Goal: Task Accomplishment & Management: Use online tool/utility

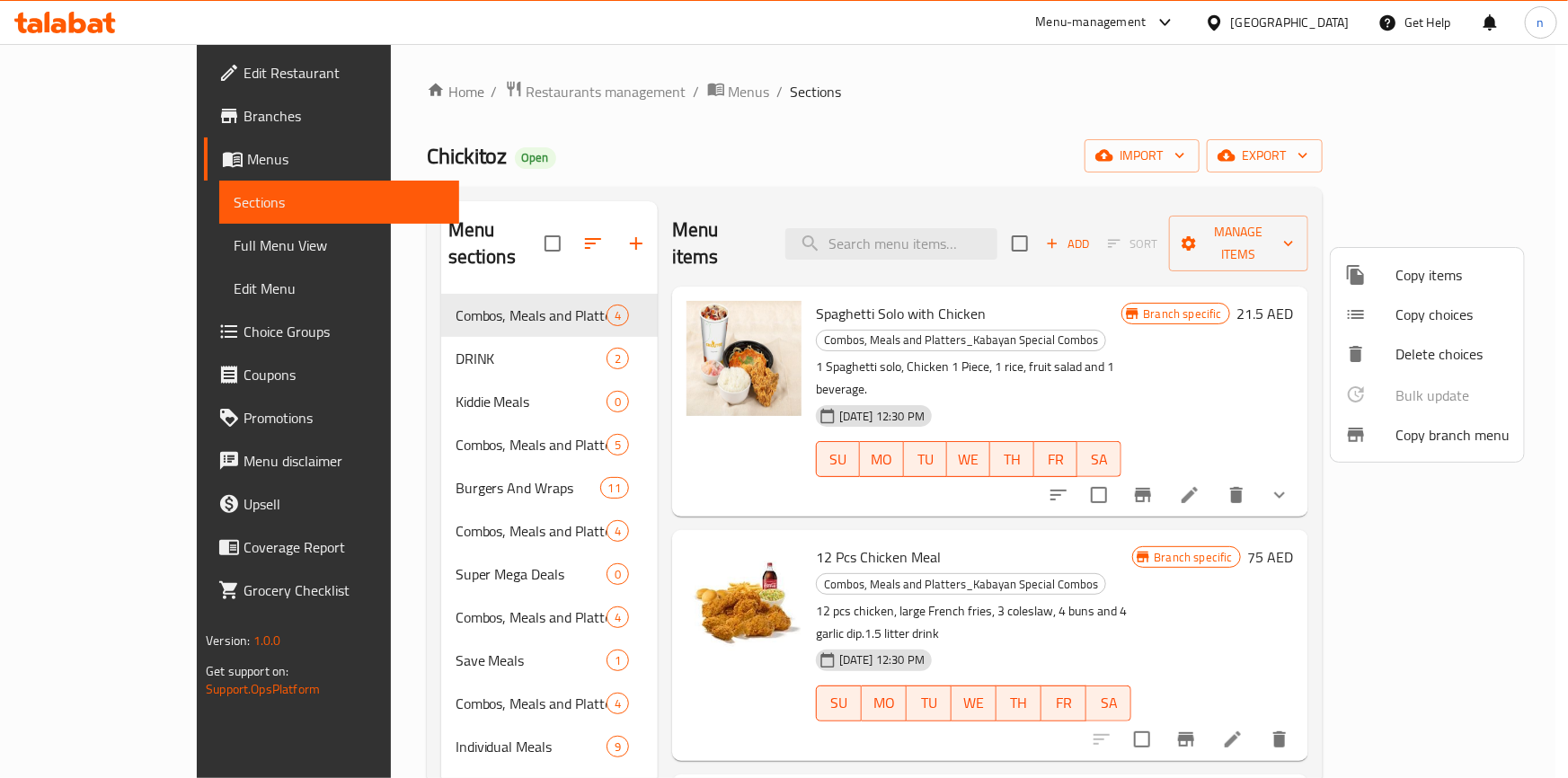
click at [521, 88] on div at bounding box center [784, 389] width 1568 height 778
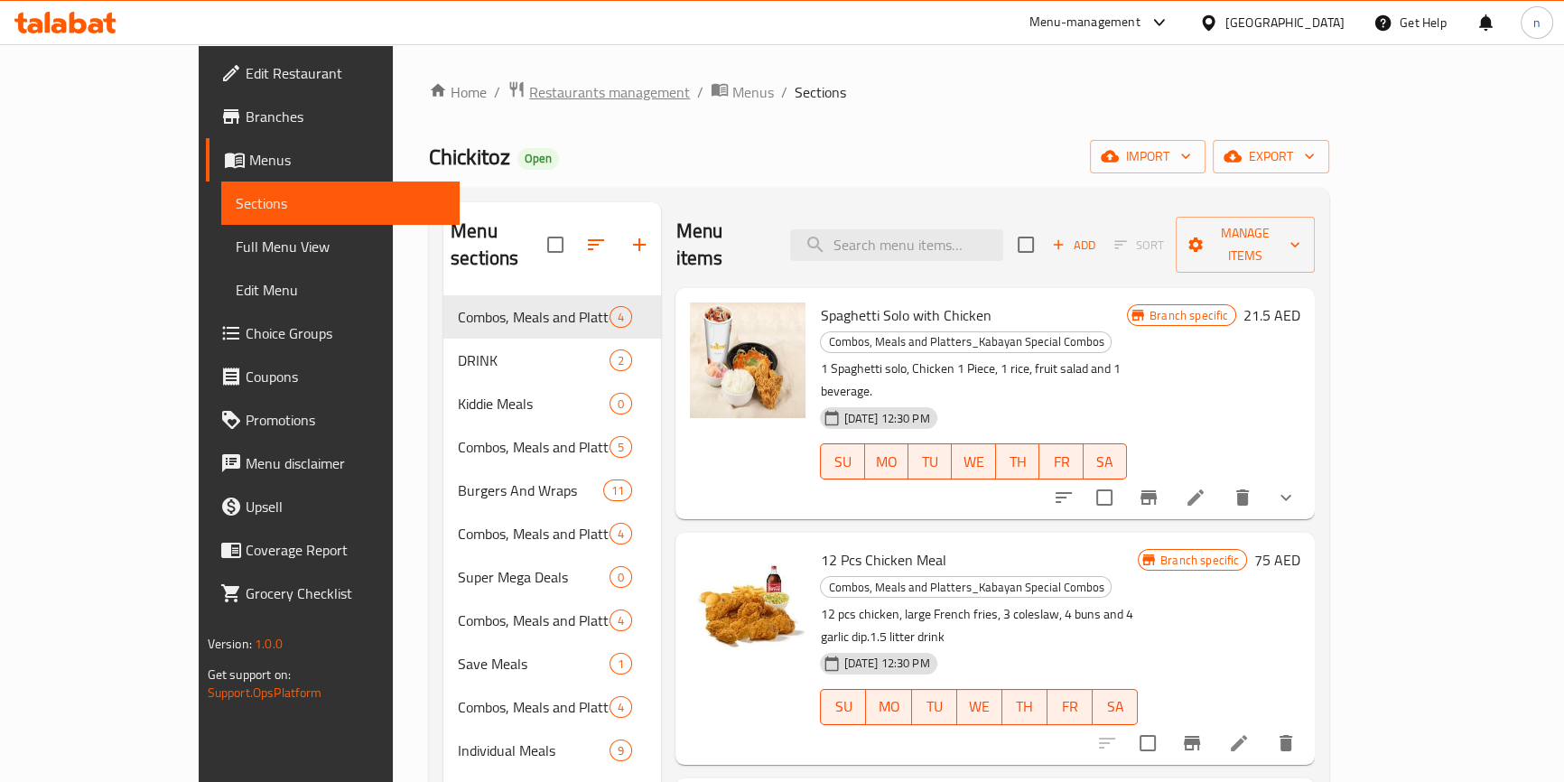
click at [529, 89] on span "Restaurants management" at bounding box center [609, 92] width 161 height 22
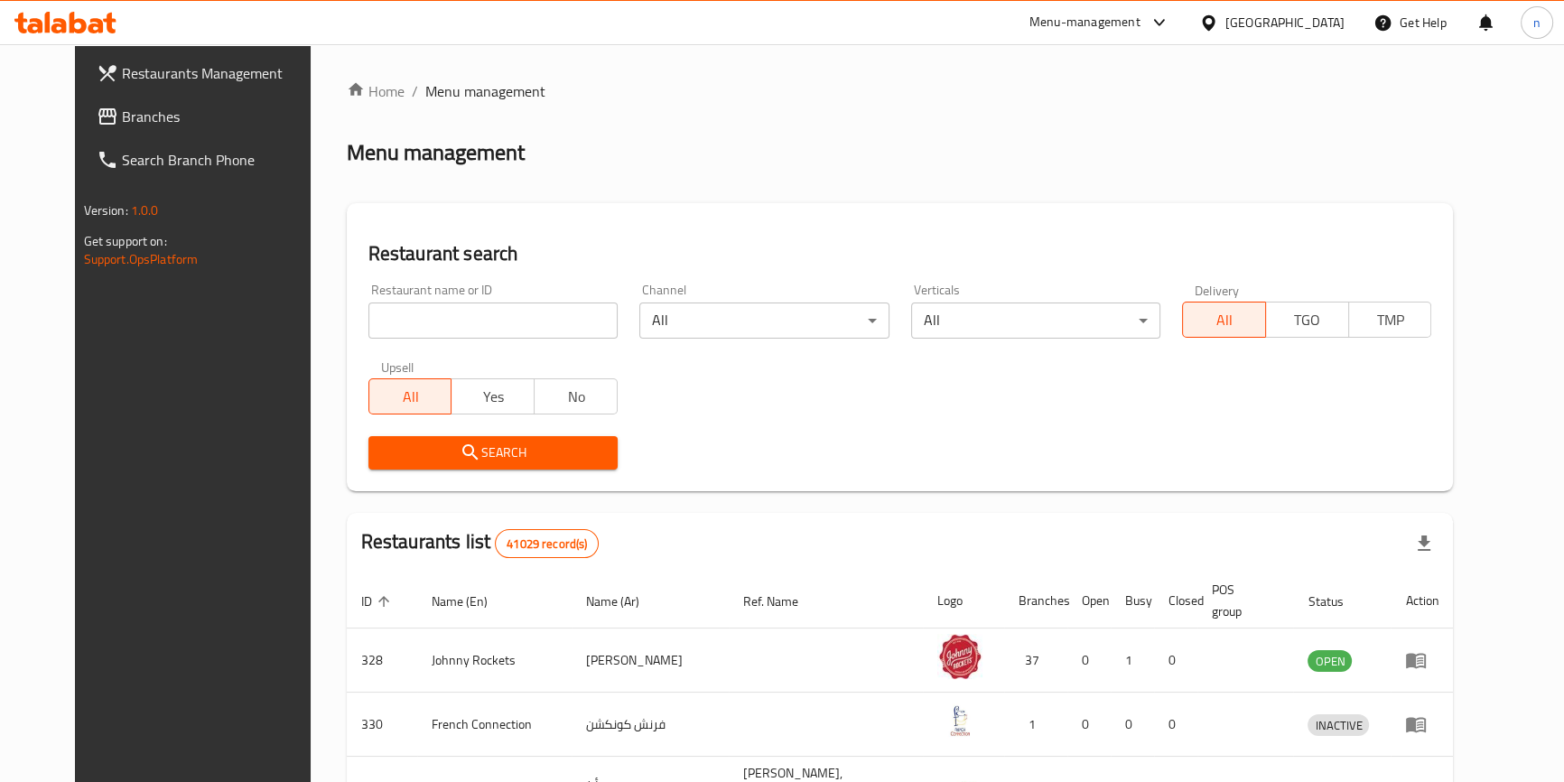
click at [122, 108] on span "Branches" at bounding box center [222, 117] width 200 height 22
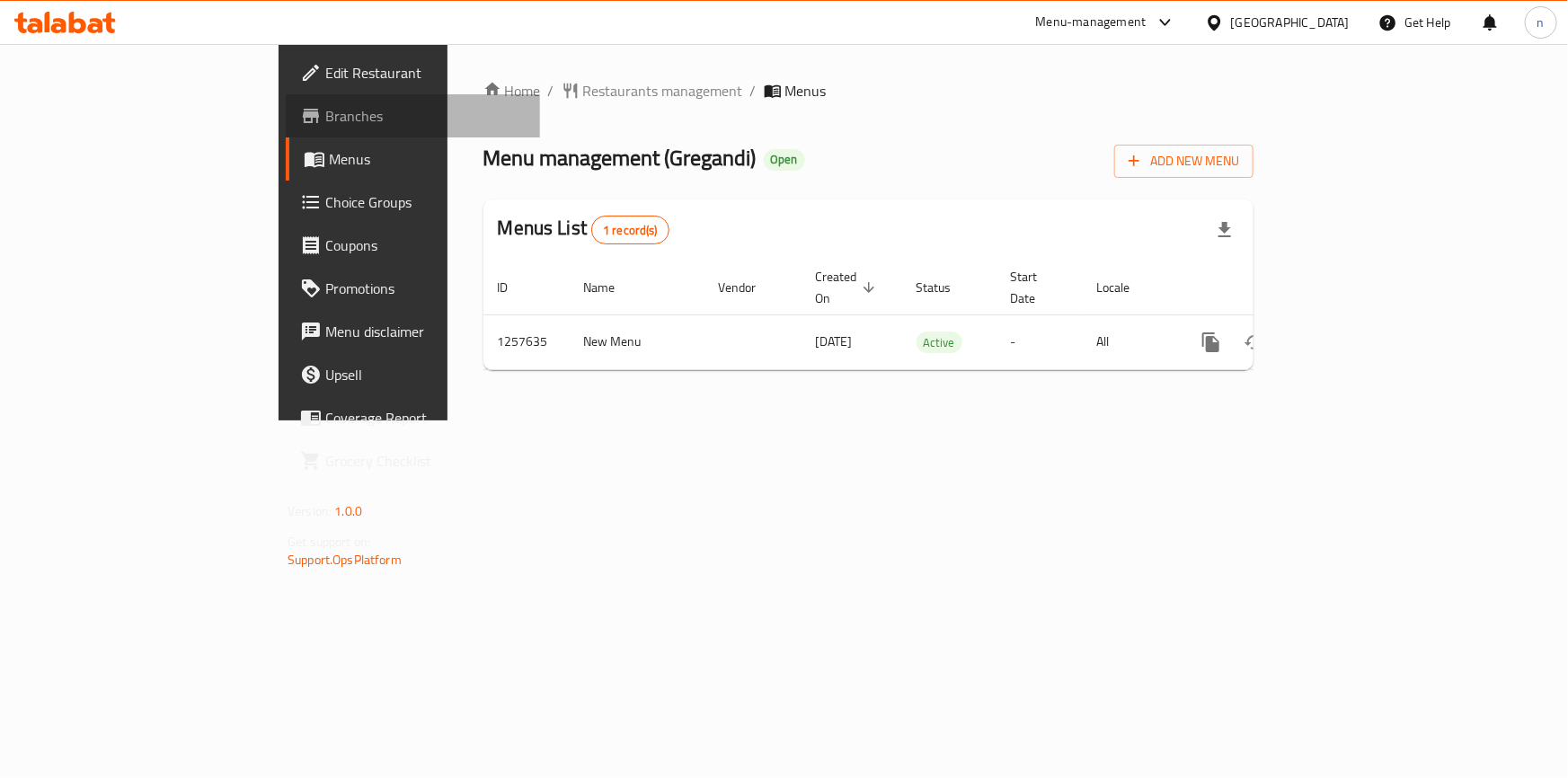
click at [325, 124] on span "Branches" at bounding box center [425, 116] width 200 height 22
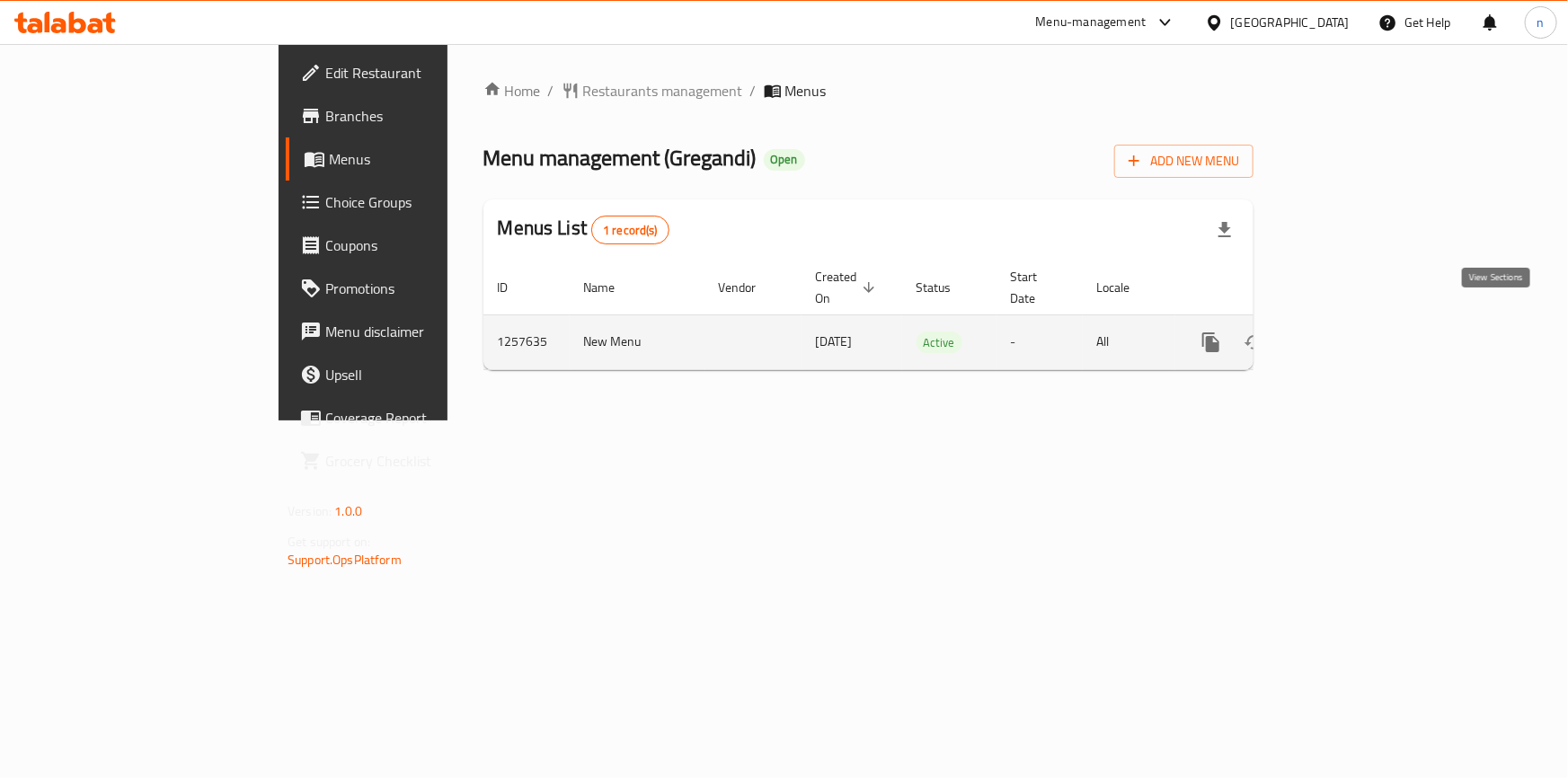
click at [1362, 320] on link "enhanced table" at bounding box center [1340, 341] width 43 height 43
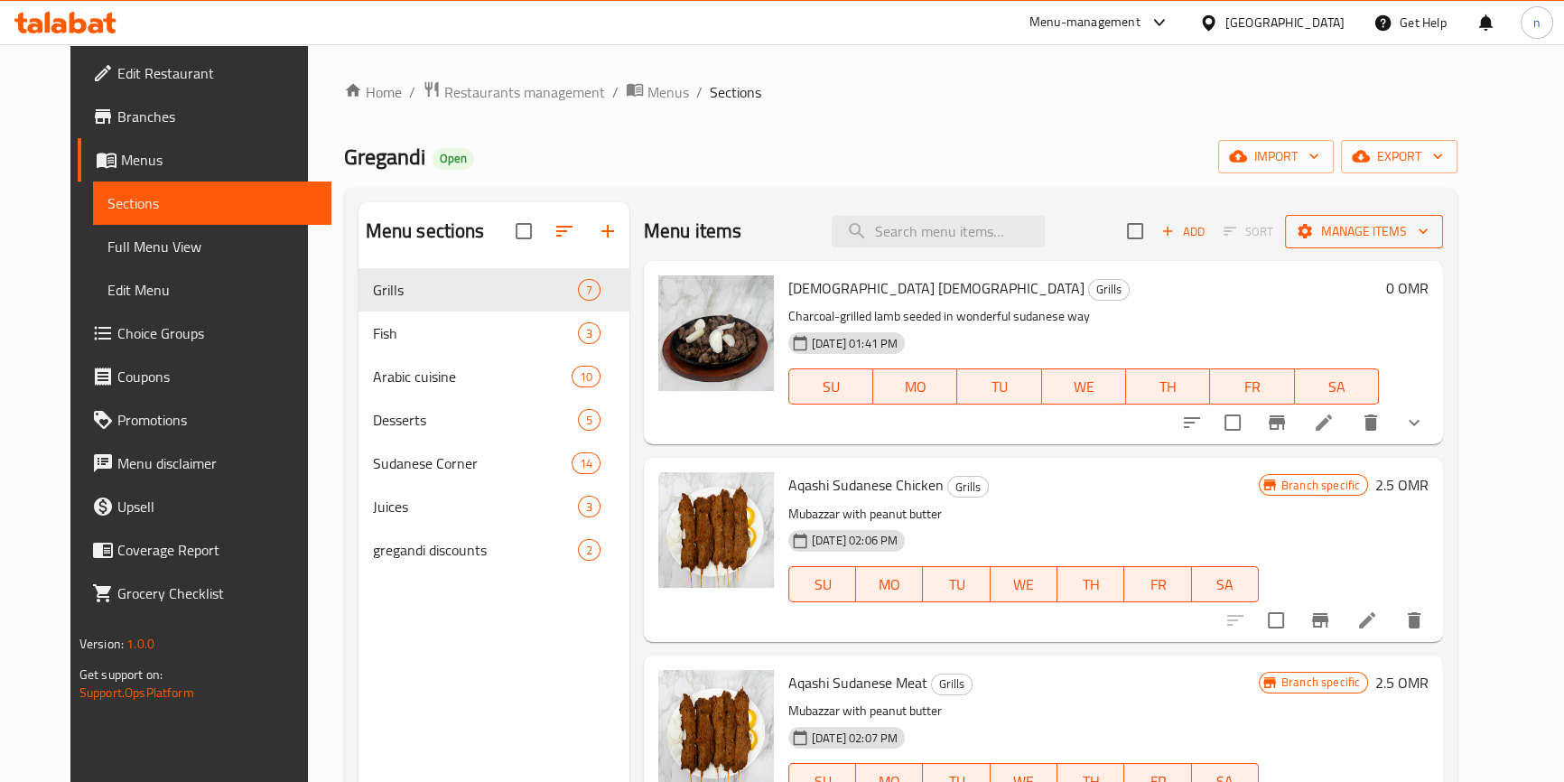
click at [1412, 242] on span "Manage items" at bounding box center [1364, 231] width 129 height 23
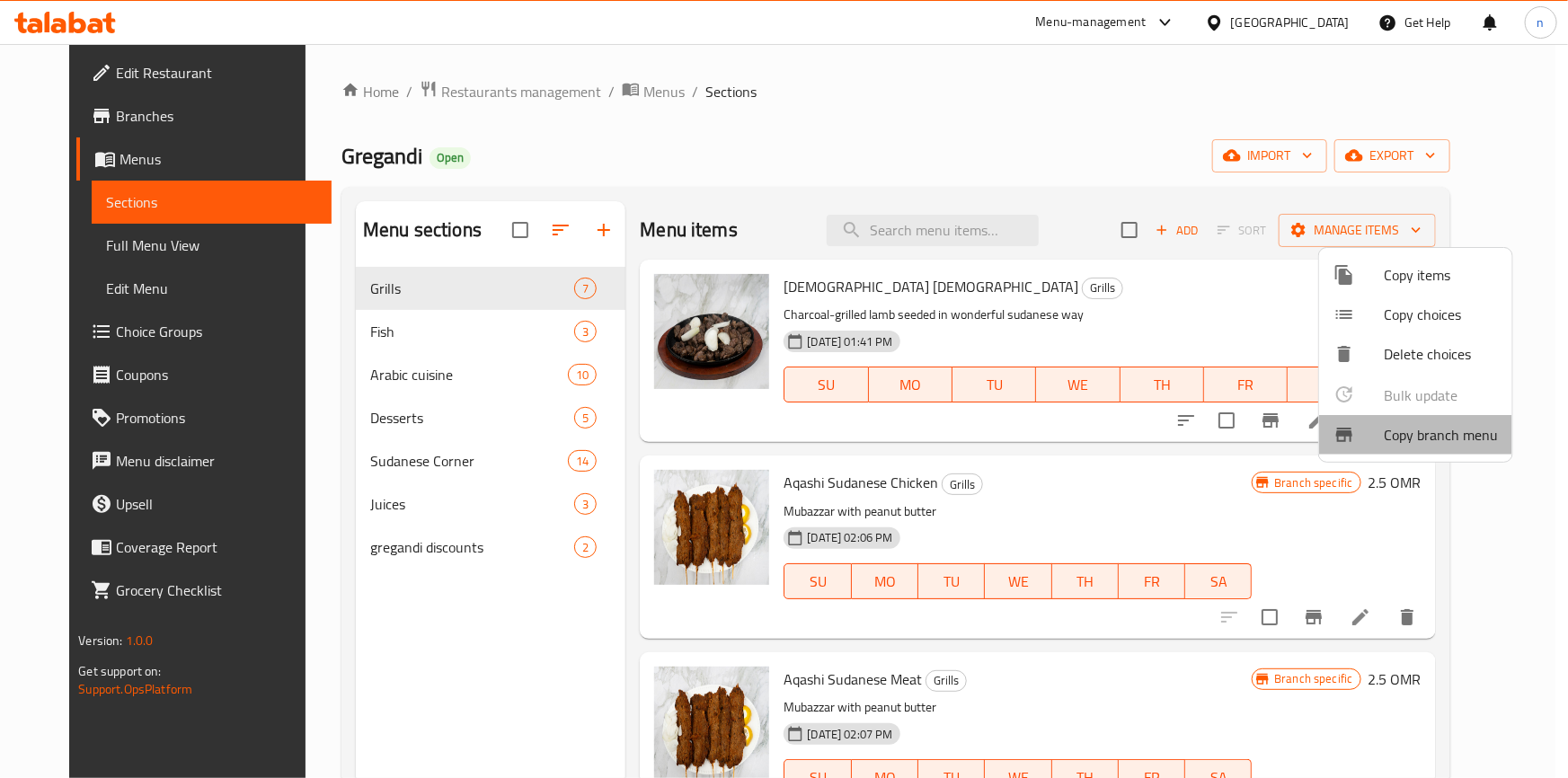
click at [1418, 424] on span "Copy branch menu" at bounding box center [1441, 435] width 114 height 22
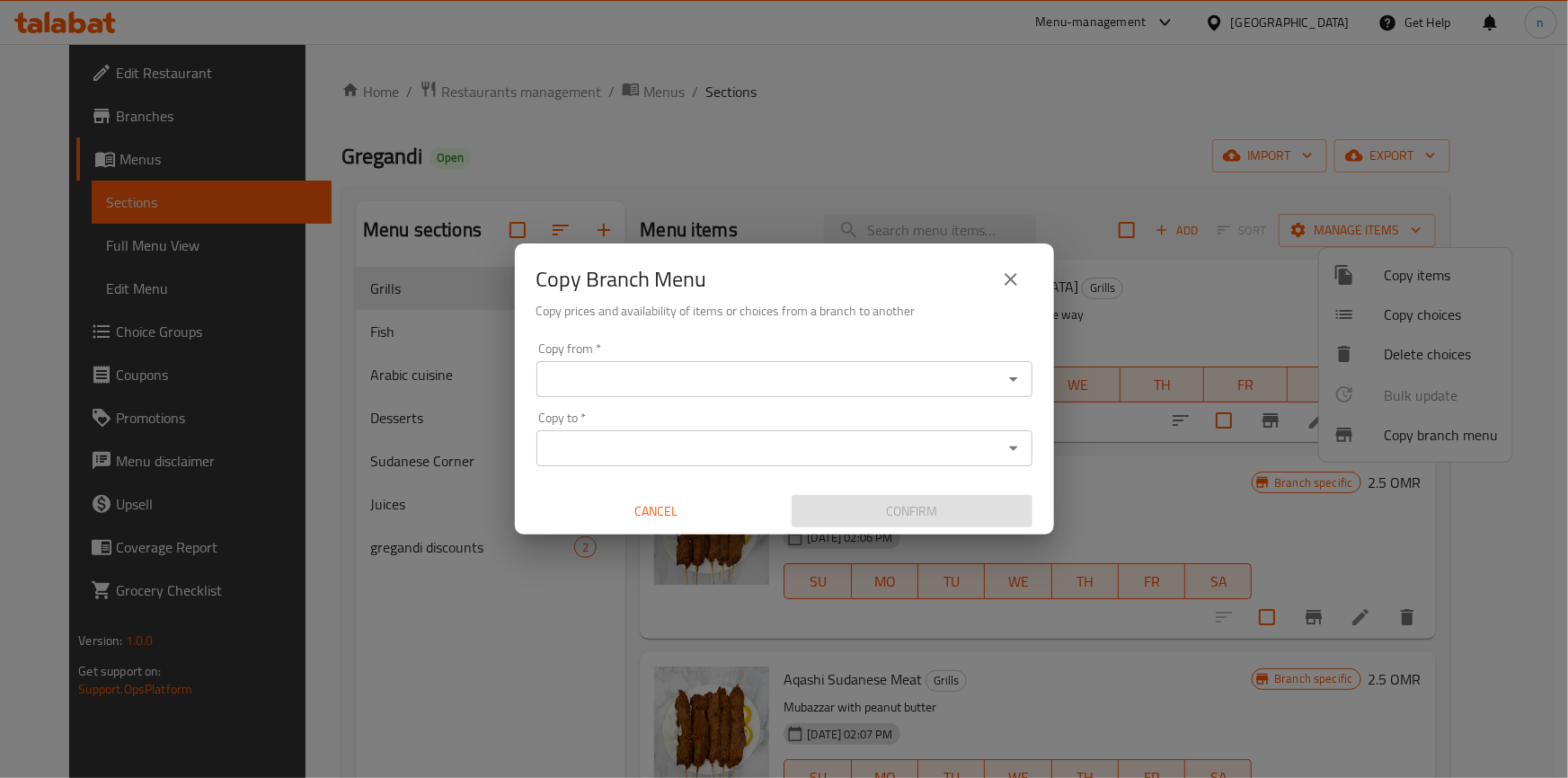
click at [1009, 386] on icon "Open" at bounding box center [1014, 379] width 22 height 22
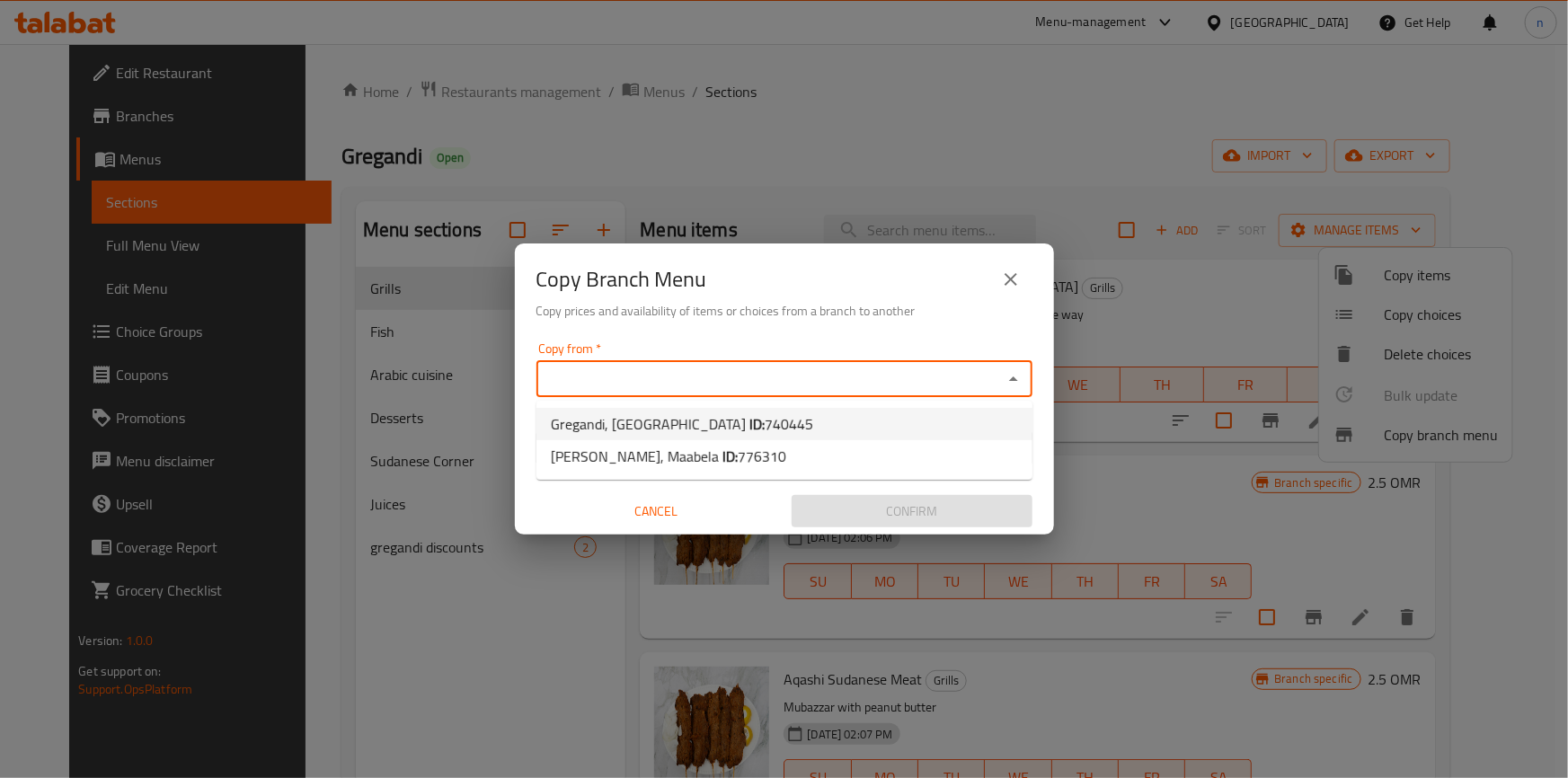
click at [765, 426] on span "740445" at bounding box center [789, 424] width 49 height 27
type input "Gregandi, [GEOGRAPHIC_DATA]"
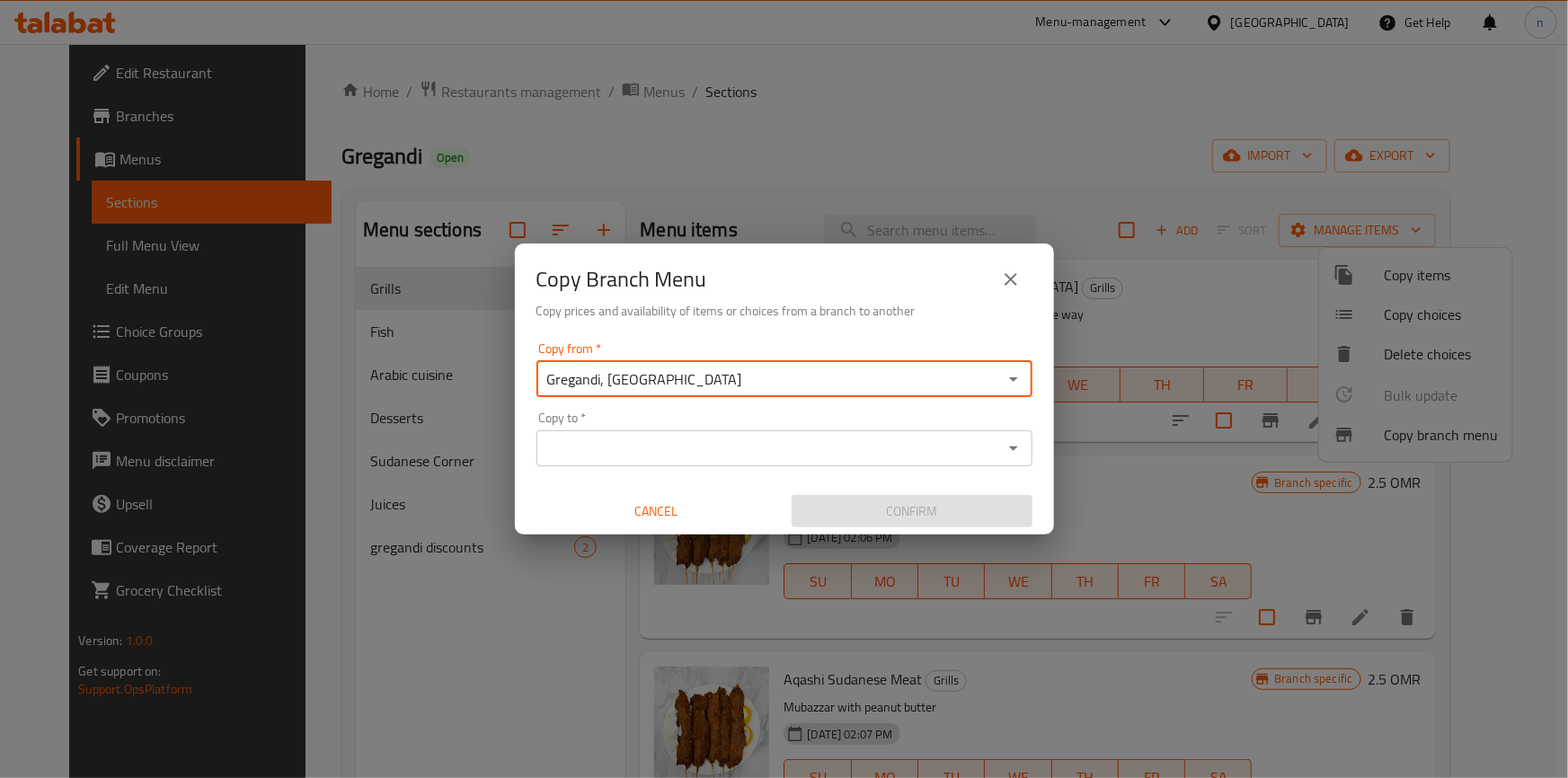
click at [1012, 449] on icon "Open" at bounding box center [1013, 449] width 9 height 5
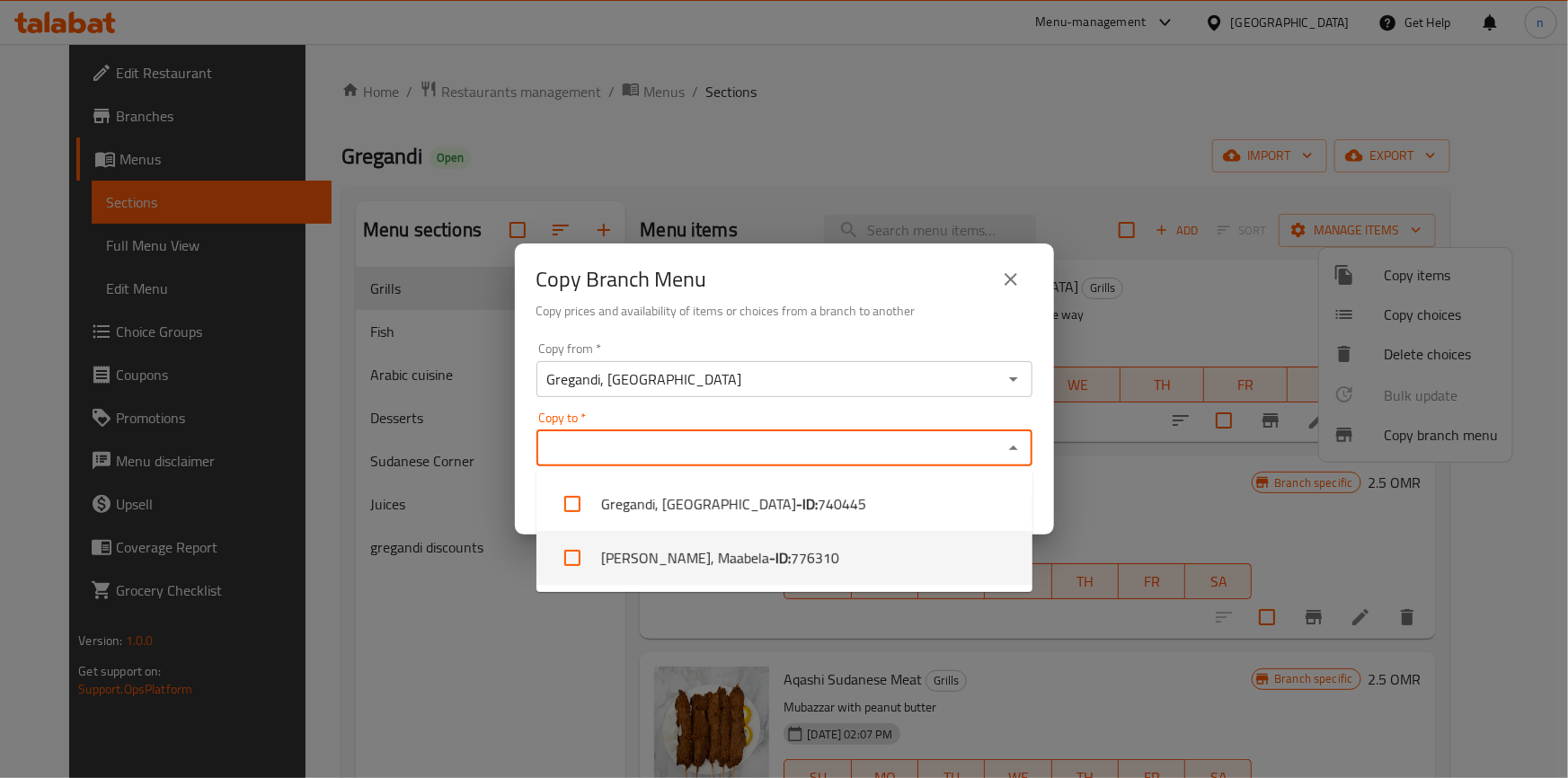
click at [791, 561] on span "776310" at bounding box center [815, 558] width 49 height 22
checkbox input "true"
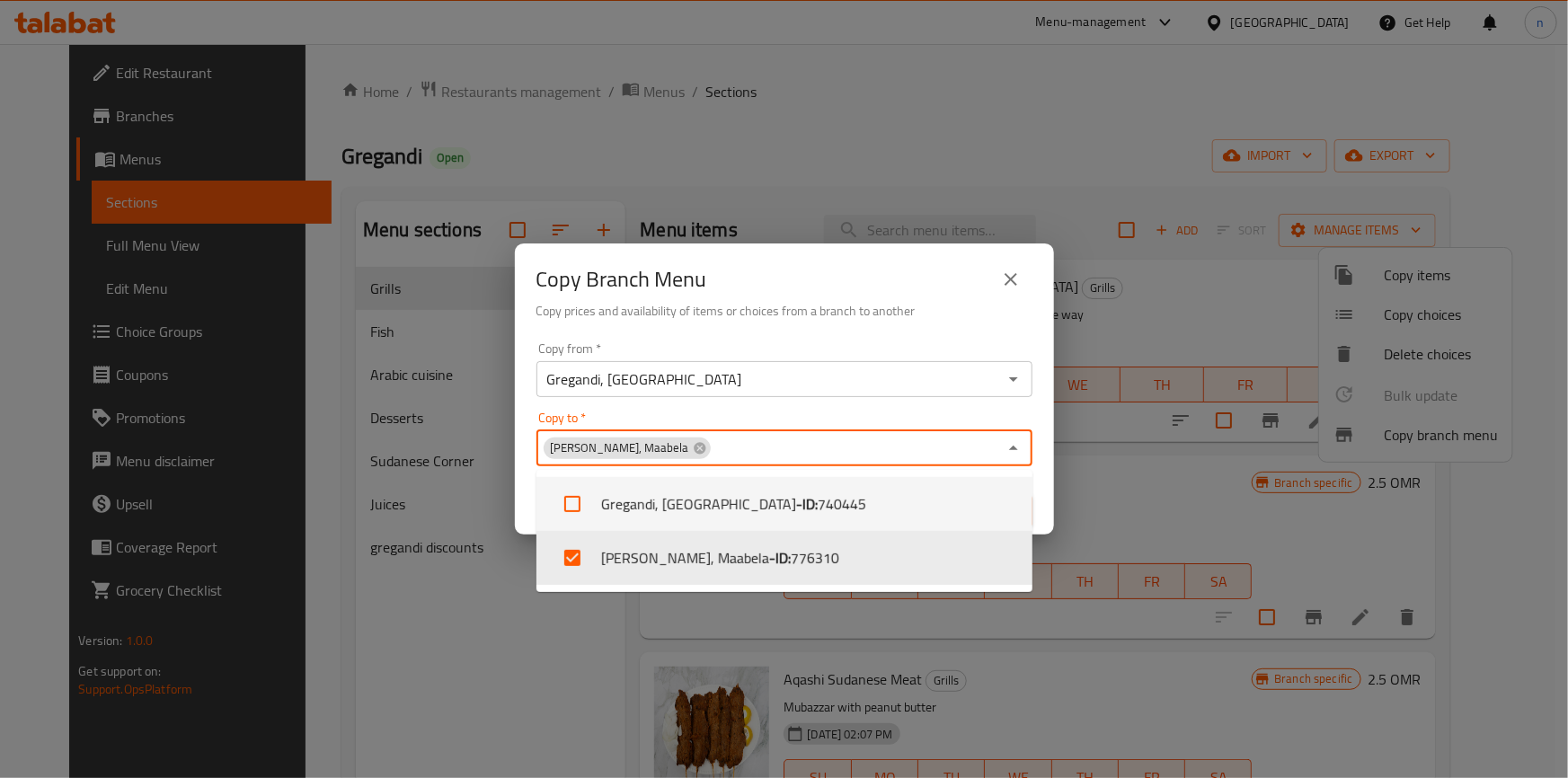
click at [982, 328] on div "Copy Branch Menu Copy prices and availability of items or choices from a branch…" at bounding box center [785, 290] width 539 height 92
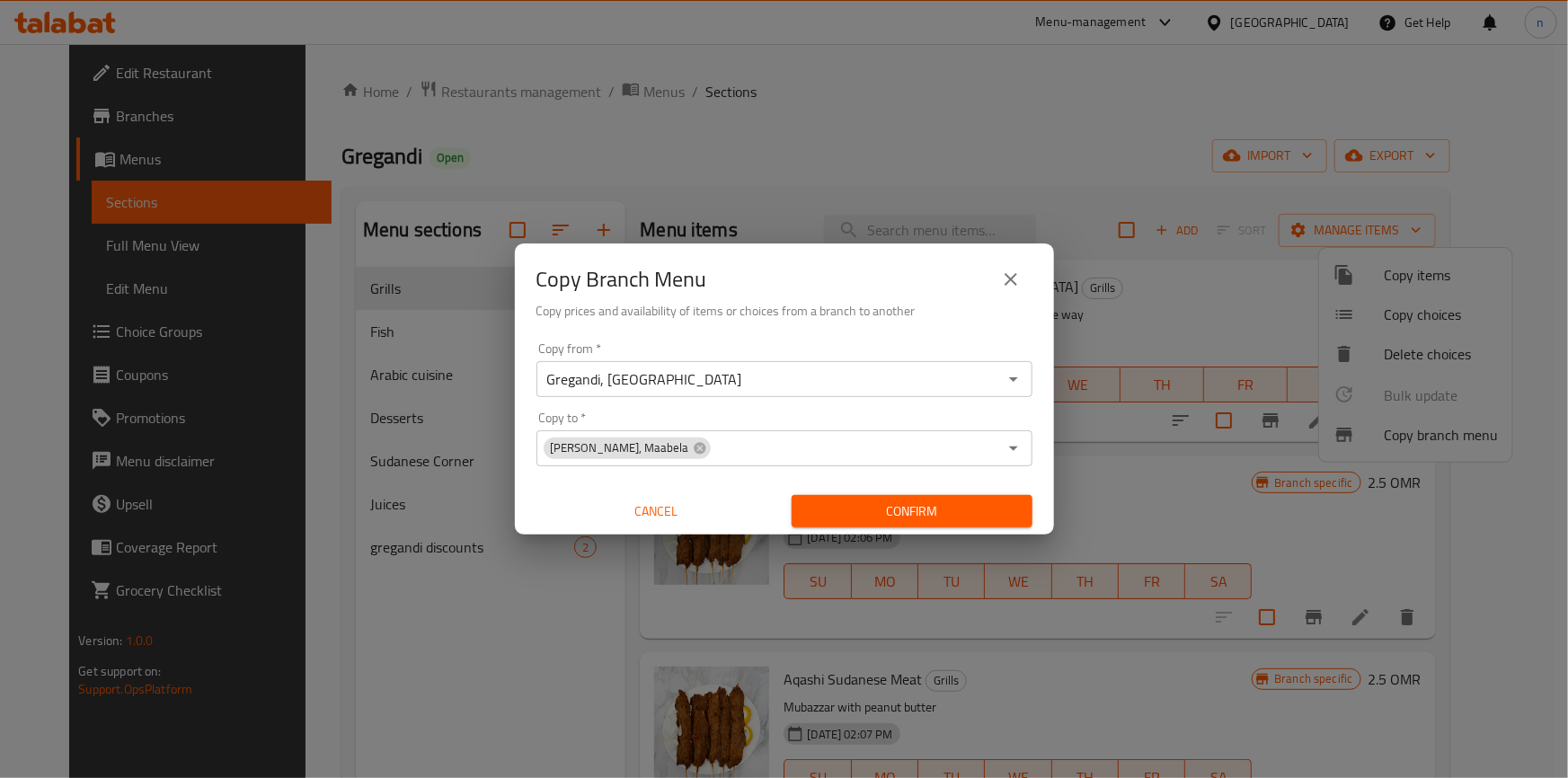
click at [924, 506] on span "Confirm" at bounding box center [911, 511] width 212 height 23
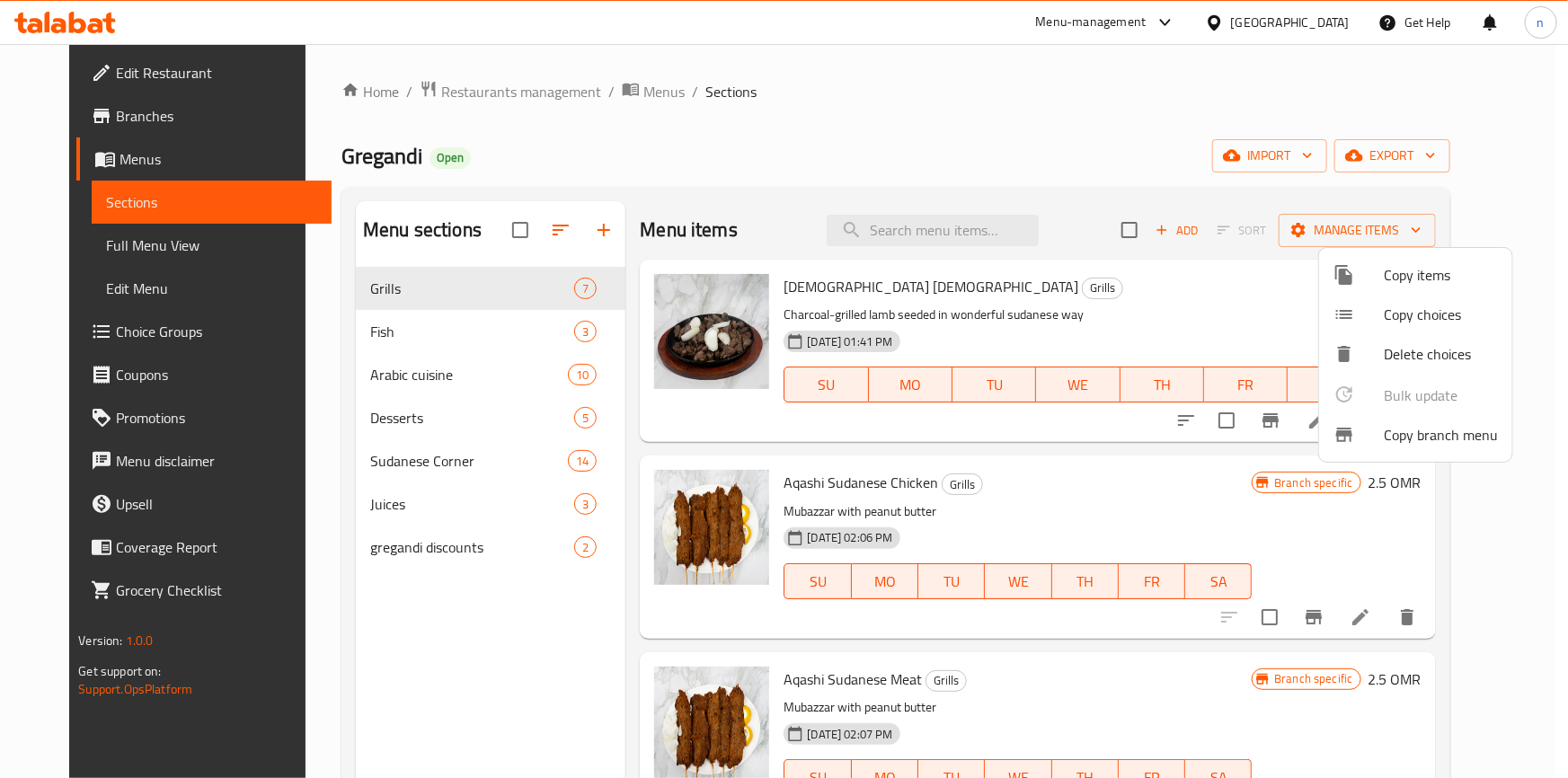
click at [469, 95] on div at bounding box center [784, 389] width 1568 height 778
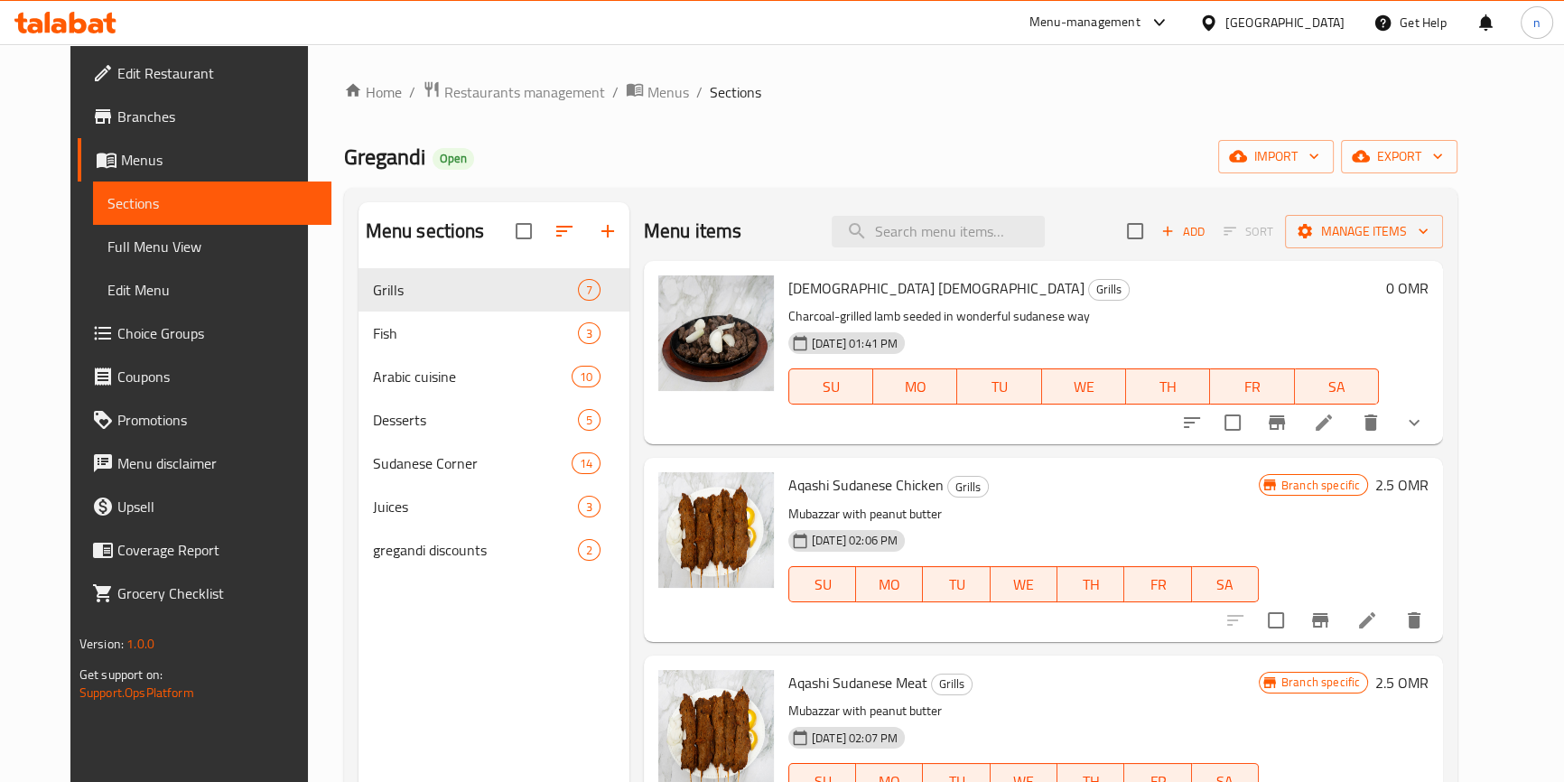
click at [471, 95] on span "Restaurants management" at bounding box center [524, 92] width 161 height 22
